Goal: Book appointment/travel/reservation

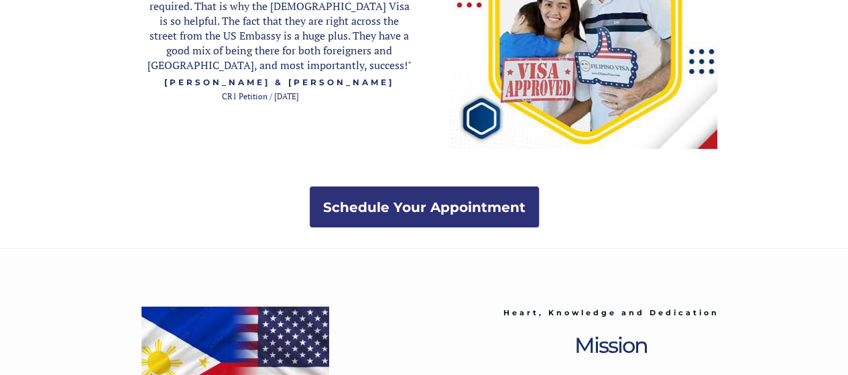
scroll to position [2848, 0]
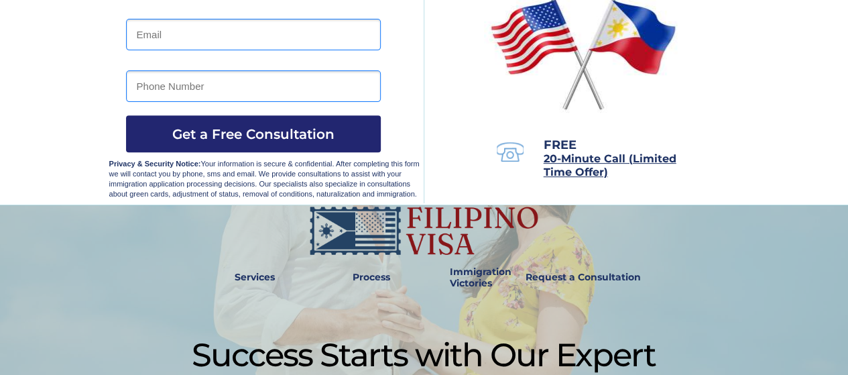
scroll to position [260, 0]
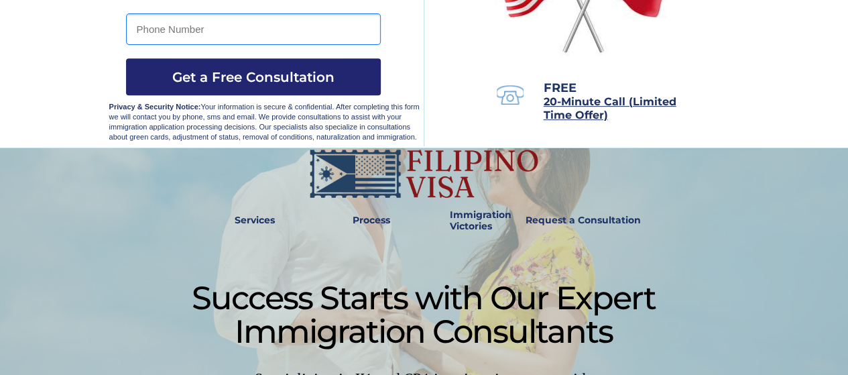
click at [589, 103] on span "20-Minute Call (Limited Time Offer)" at bounding box center [610, 108] width 133 height 26
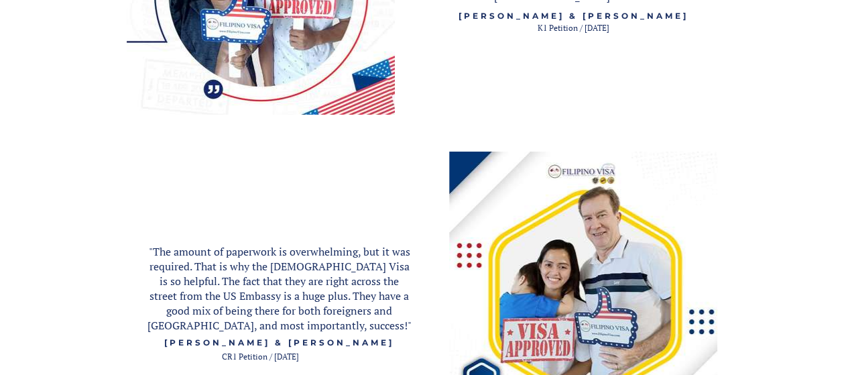
scroll to position [2323, 0]
